Goal: Find specific page/section: Find specific page/section

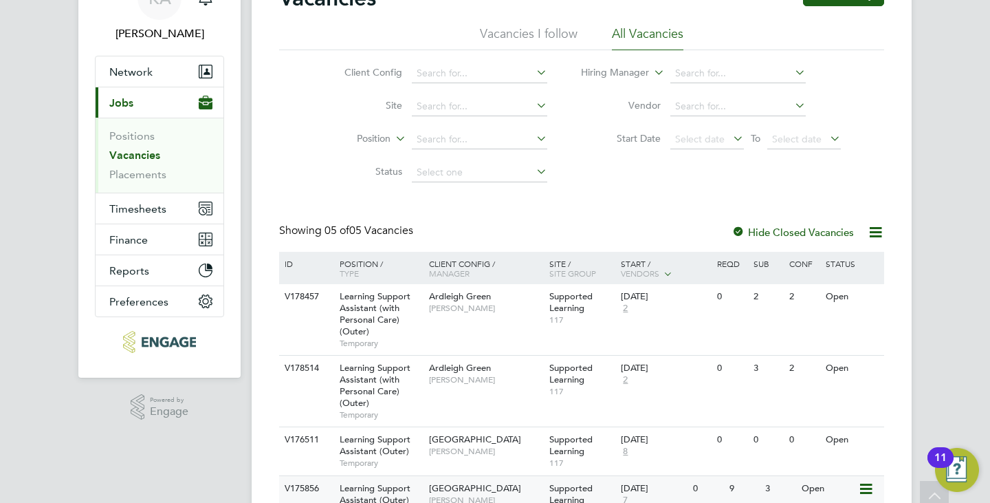
scroll to position [195, 0]
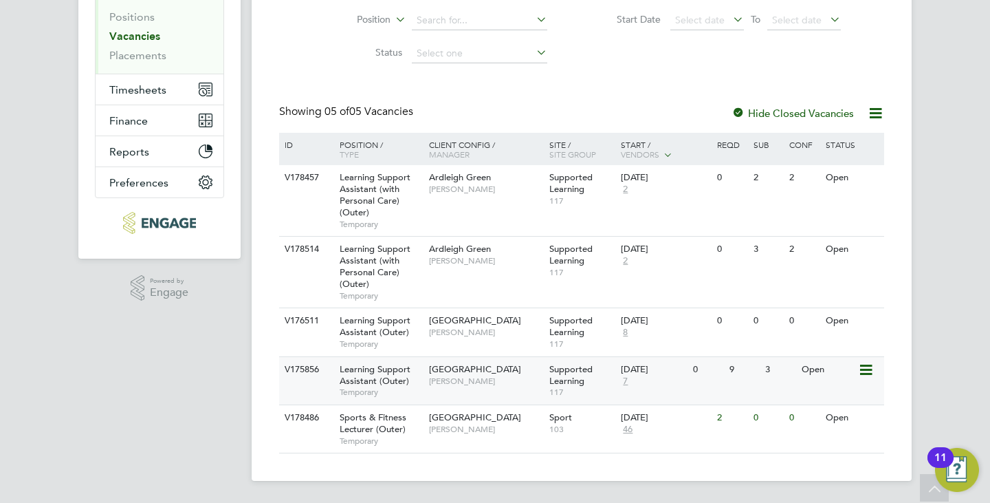
click at [438, 370] on span "[GEOGRAPHIC_DATA]" at bounding box center [475, 369] width 92 height 12
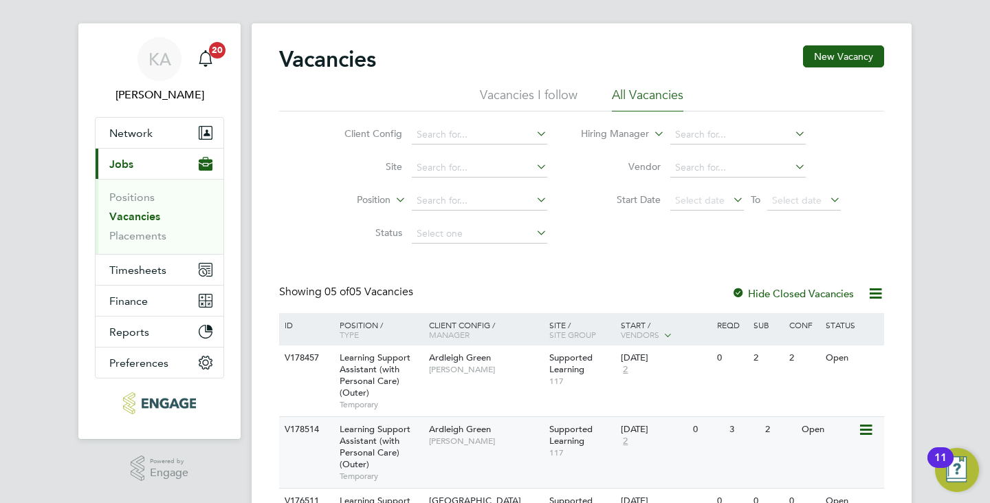
scroll to position [195, 0]
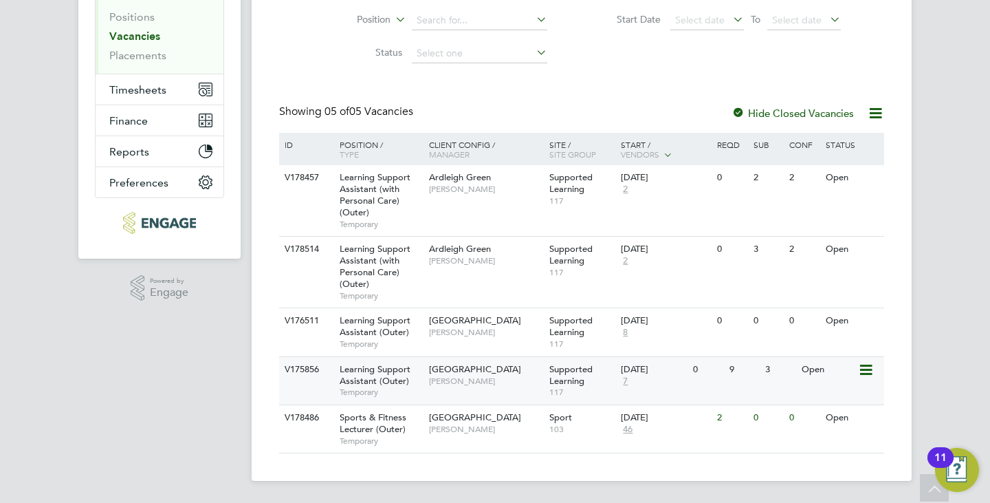
click at [492, 370] on span "[GEOGRAPHIC_DATA]" at bounding box center [475, 369] width 92 height 12
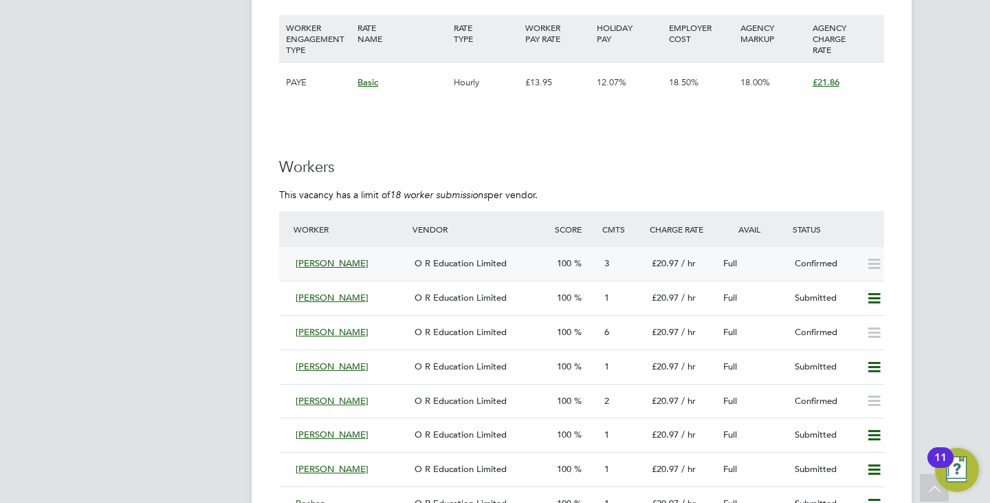
click at [439, 264] on span "O R Education Limited" at bounding box center [461, 263] width 92 height 12
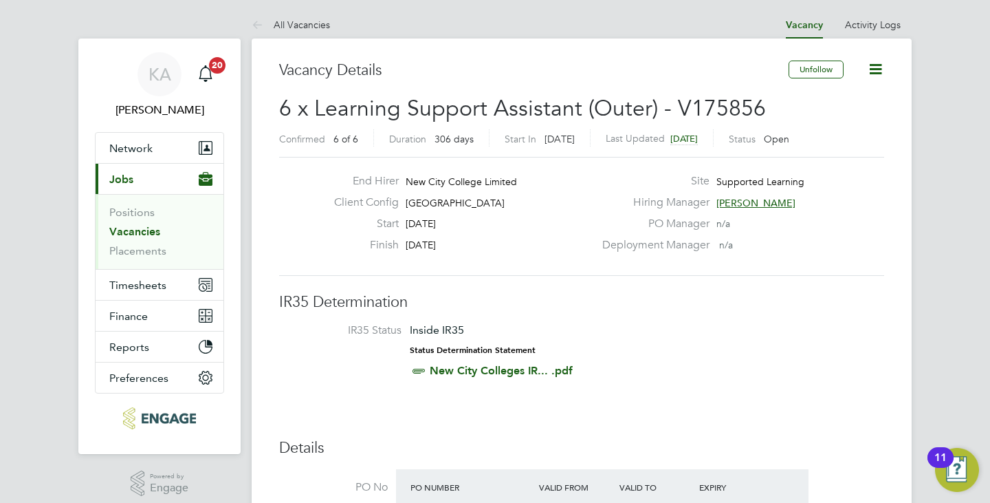
click at [872, 69] on icon at bounding box center [875, 69] width 17 height 17
click at [575, 101] on span "6 x Learning Support Assistant (Outer) - V175856" at bounding box center [522, 108] width 487 height 27
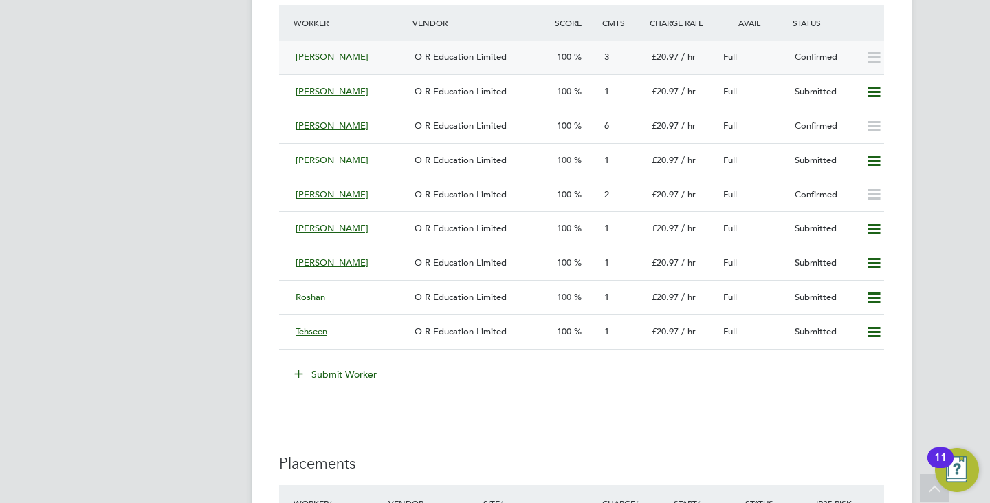
click at [538, 59] on div "O R Education Limited" at bounding box center [480, 57] width 142 height 23
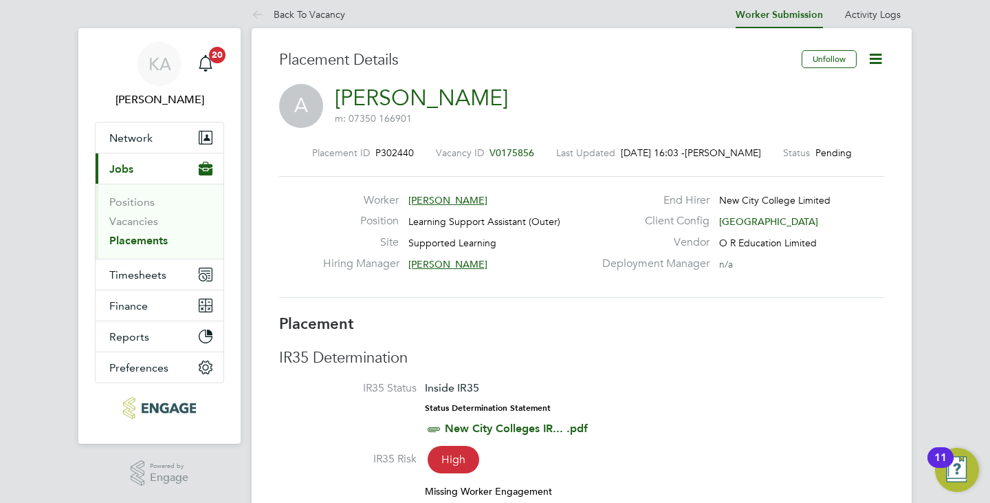
click at [872, 61] on icon at bounding box center [875, 58] width 17 height 17
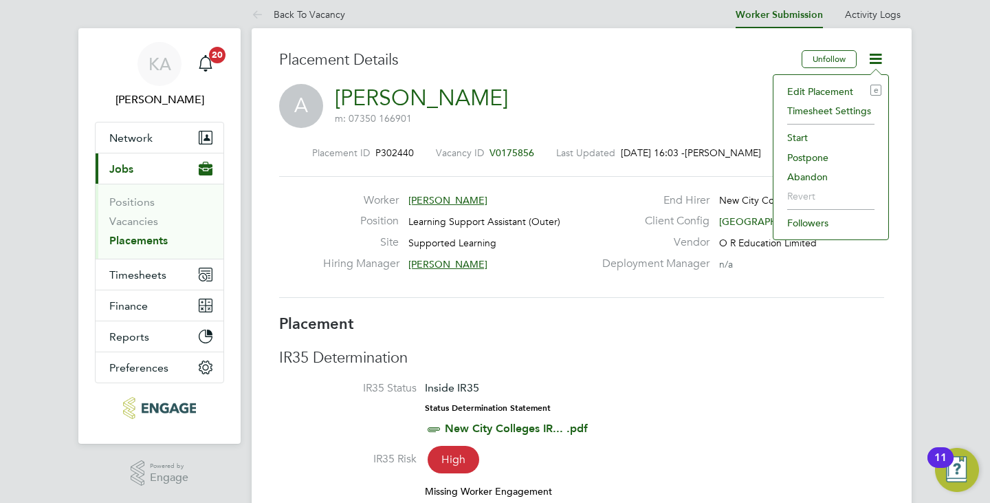
click at [696, 128] on div "A Alimot Abolanle m: 07350 166901" at bounding box center [581, 107] width 605 height 47
